Goal: Transaction & Acquisition: Purchase product/service

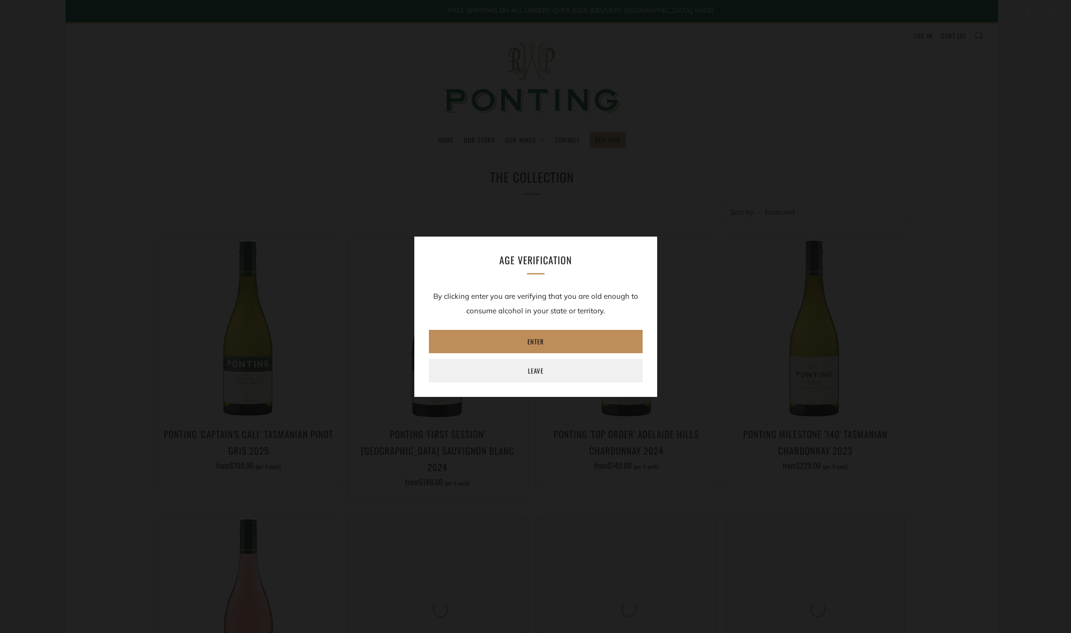
click at [553, 341] on link "Enter" at bounding box center [536, 341] width 214 height 23
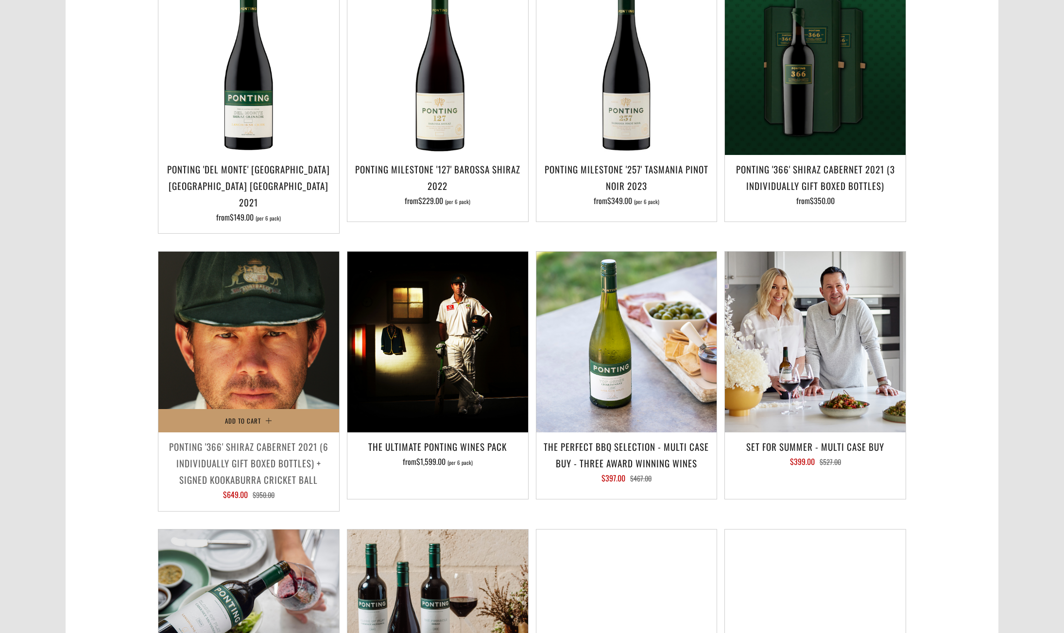
scroll to position [487, 0]
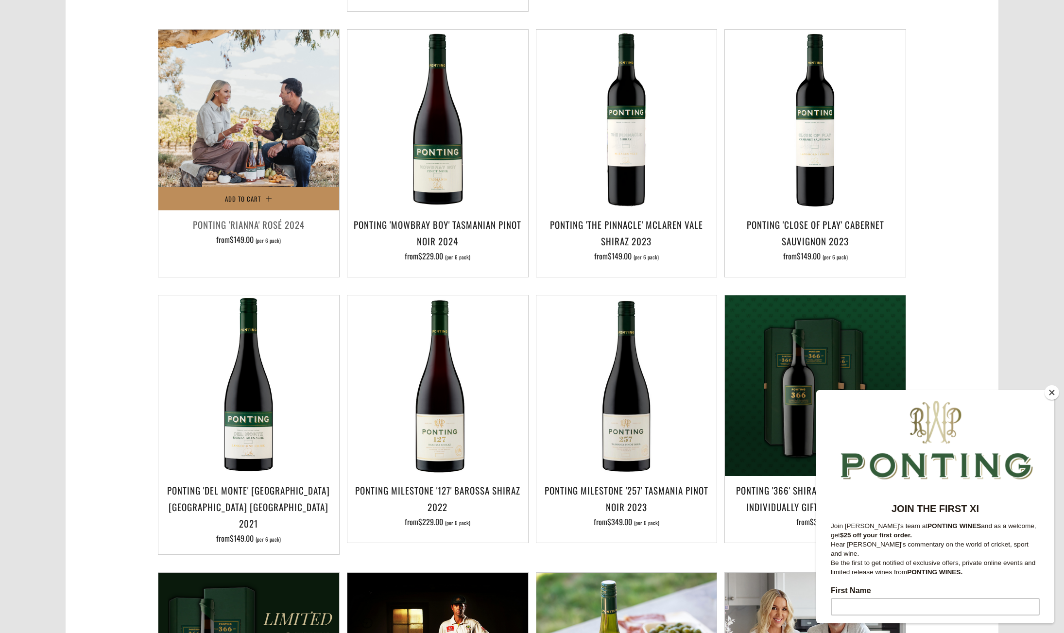
click at [252, 194] on span "Add to Cart" at bounding box center [243, 199] width 36 height 10
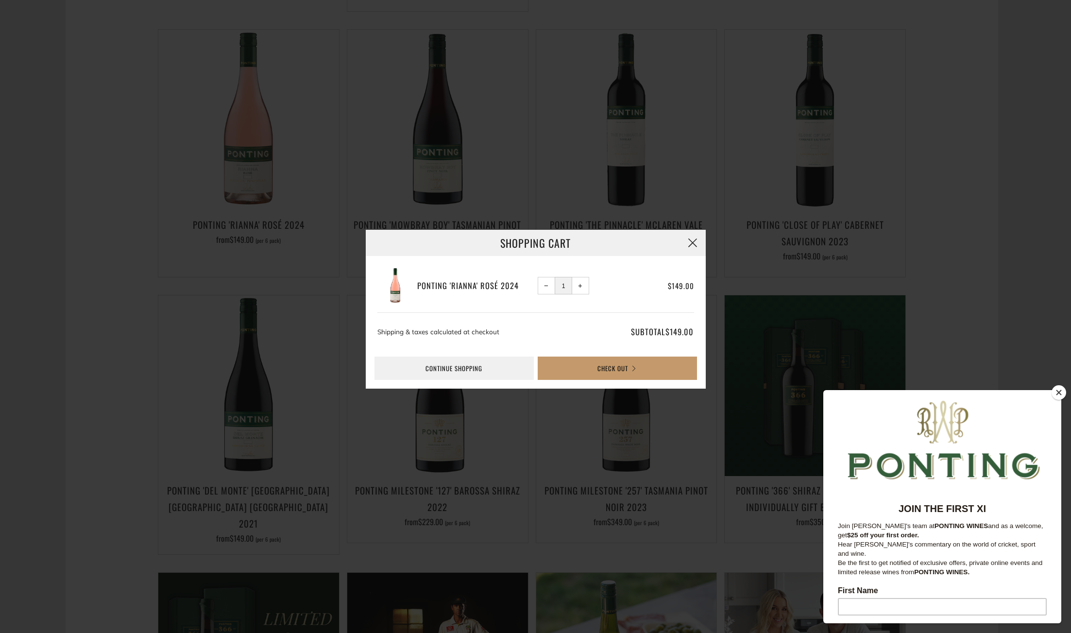
click at [690, 240] on icon "button" at bounding box center [693, 243] width 12 height 12
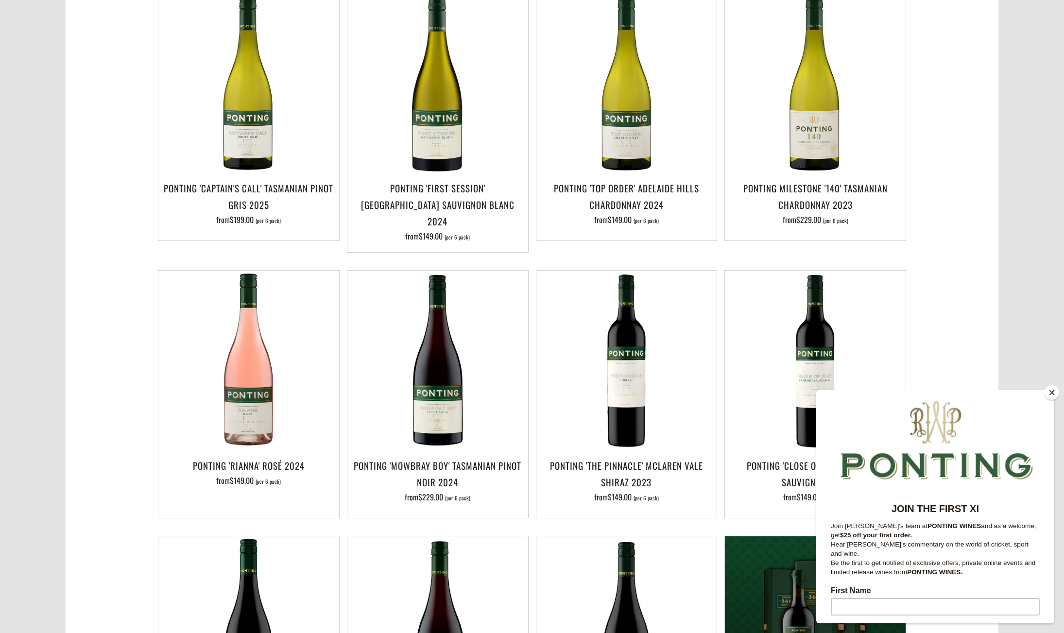
scroll to position [0, 0]
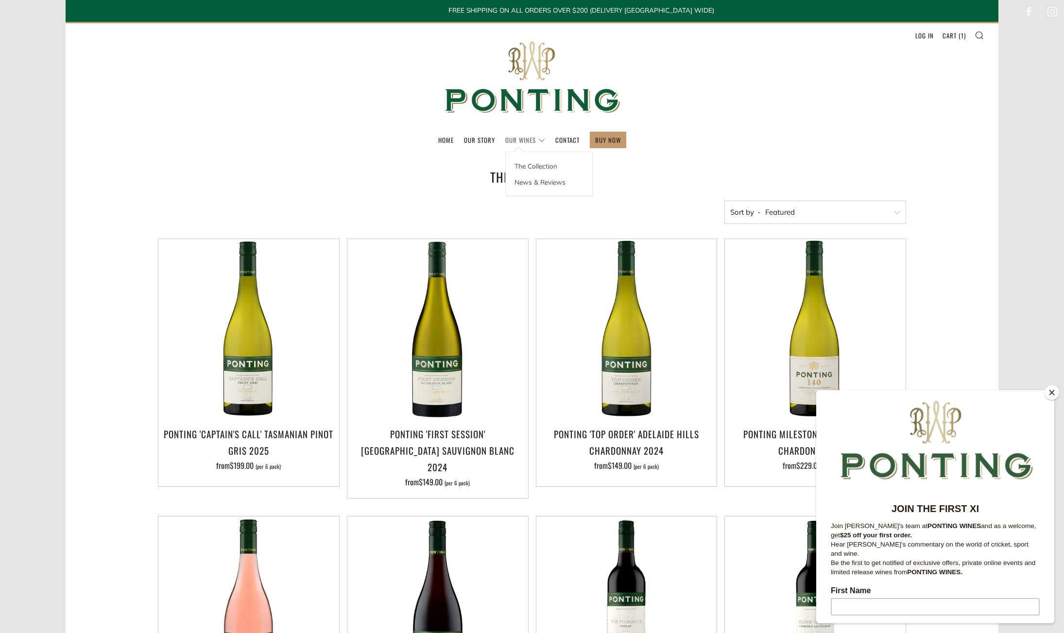
click at [539, 139] on link "Our Wines" at bounding box center [525, 140] width 40 height 16
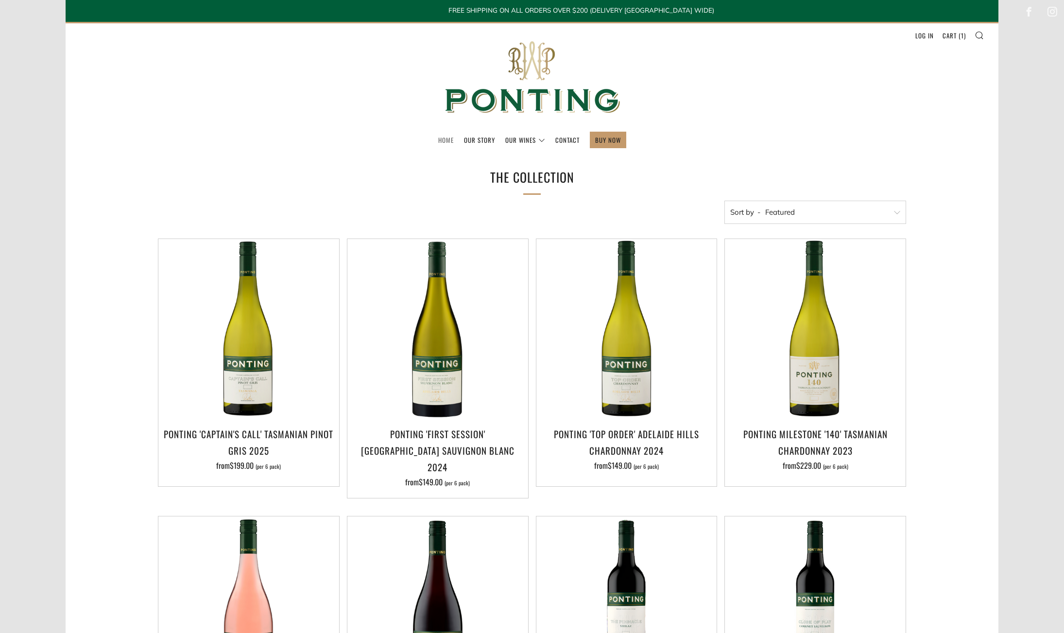
click at [439, 136] on link "Home" at bounding box center [446, 140] width 16 height 16
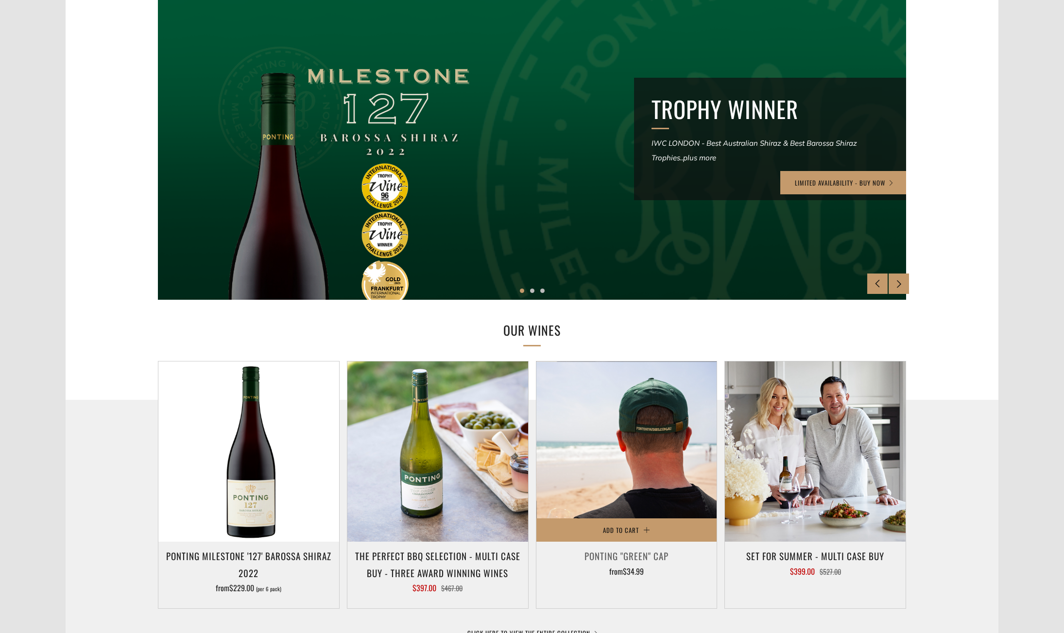
click at [623, 432] on img at bounding box center [626, 451] width 181 height 181
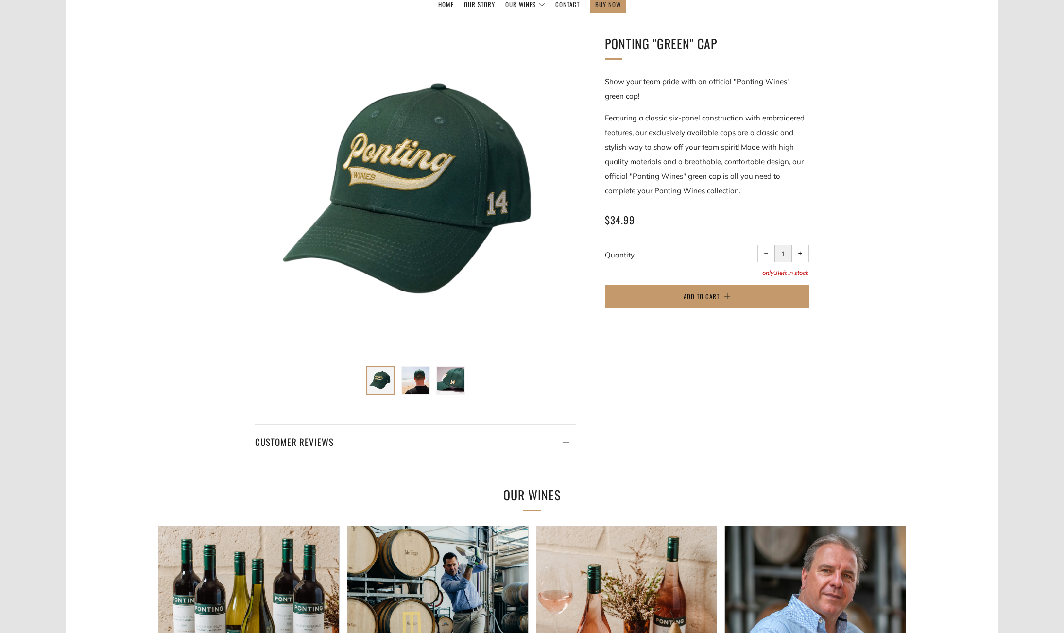
scroll to position [151, 0]
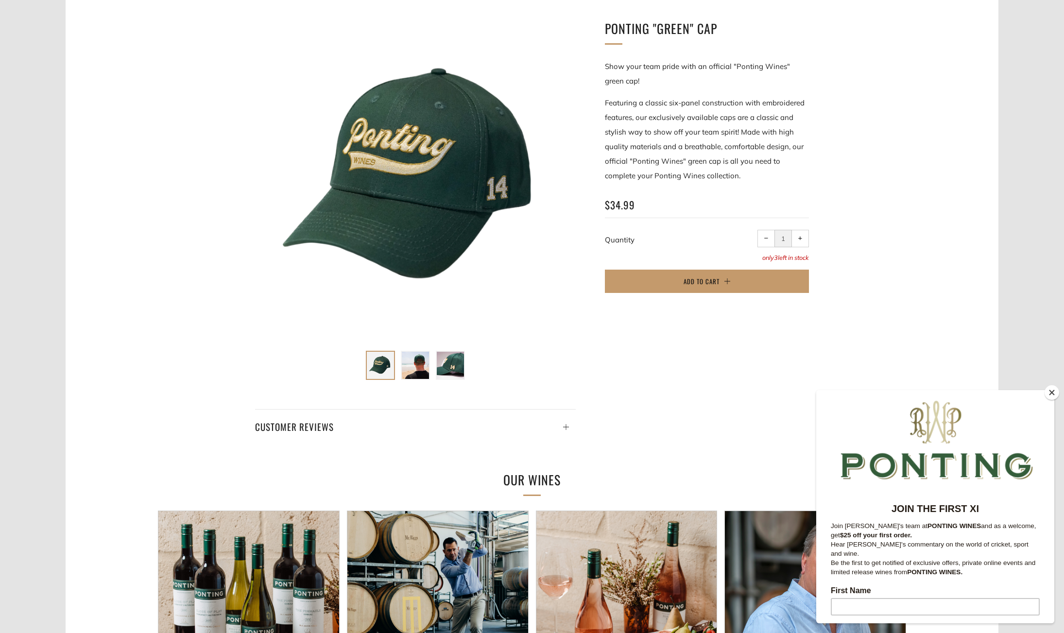
click at [420, 361] on img at bounding box center [415, 365] width 27 height 27
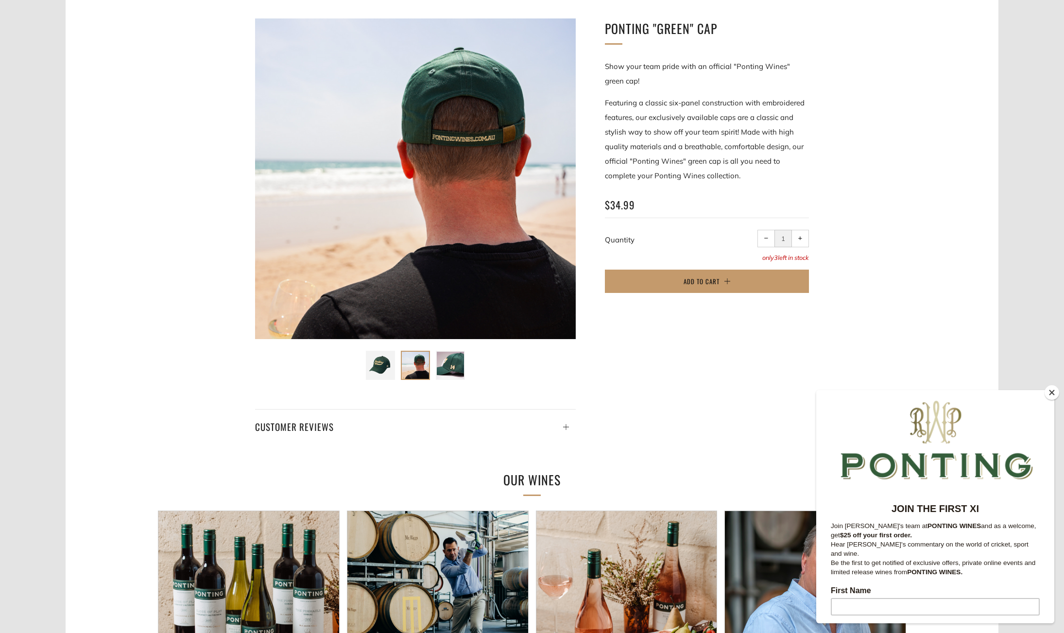
click at [449, 363] on img at bounding box center [450, 365] width 27 height 27
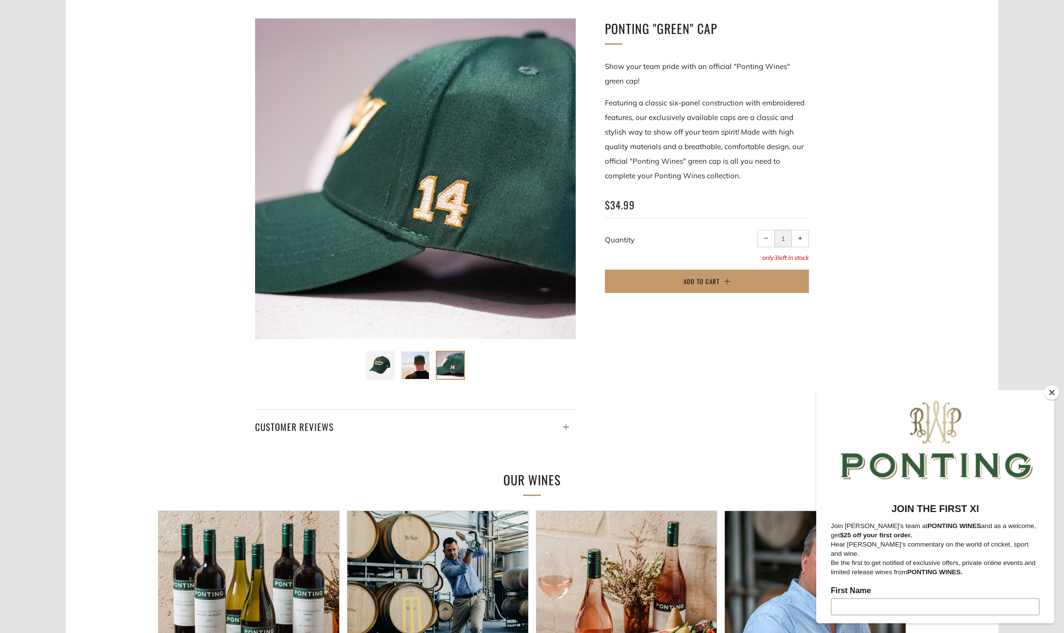
click at [378, 365] on img at bounding box center [380, 365] width 27 height 27
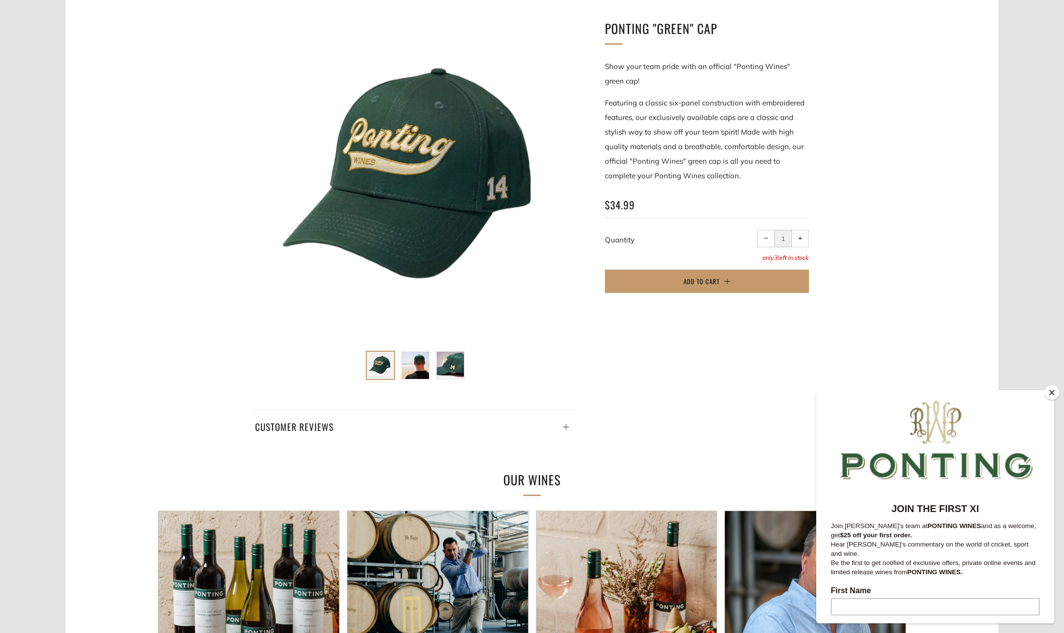
click at [1051, 391] on button "Close" at bounding box center [1051, 392] width 15 height 15
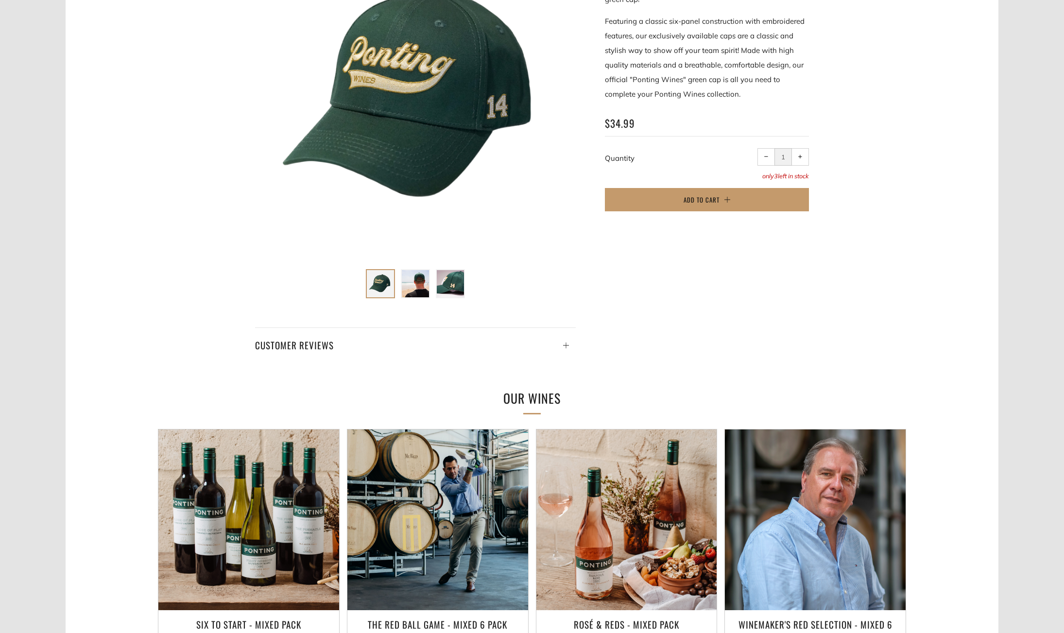
scroll to position [0, 0]
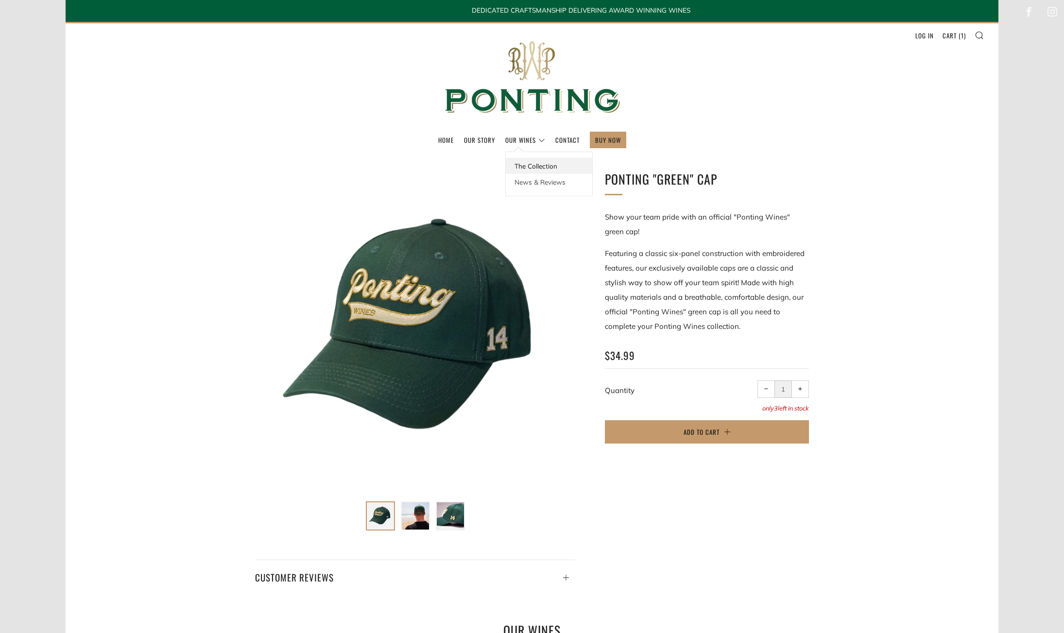
click at [526, 167] on link "The Collection" at bounding box center [549, 166] width 86 height 16
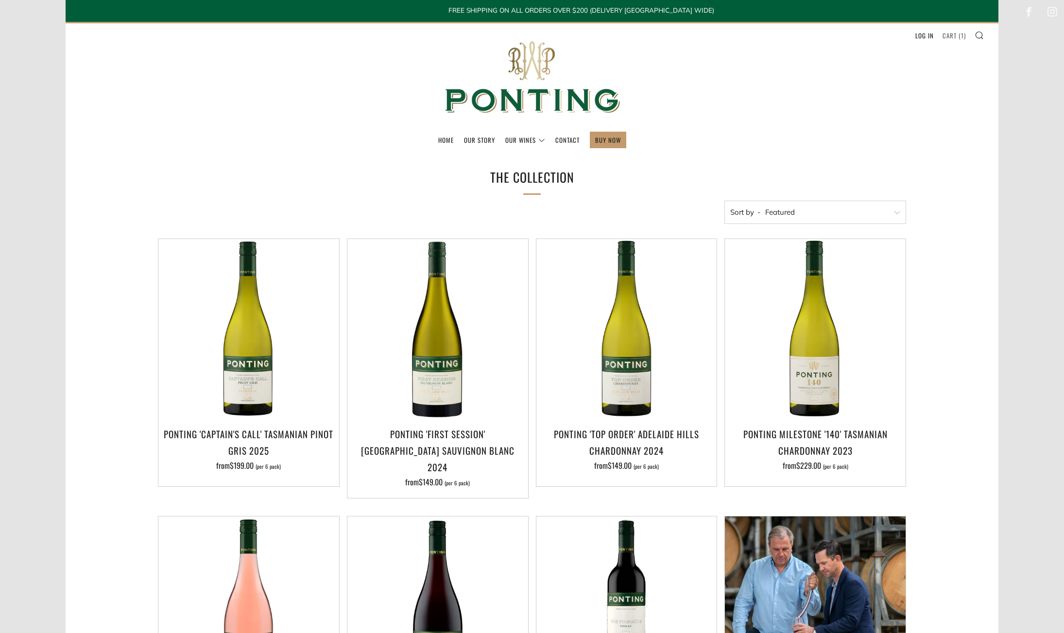
click at [955, 33] on link "Cart ( 1 )" at bounding box center [953, 36] width 23 height 16
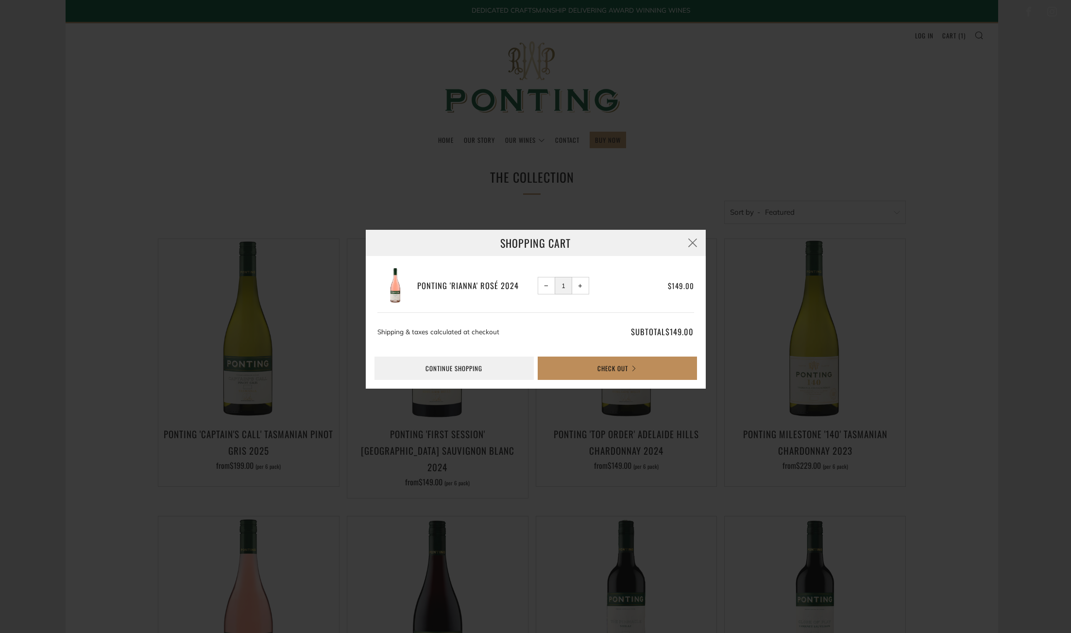
click at [592, 369] on button "Check Out" at bounding box center [617, 367] width 159 height 23
